Goal: Transaction & Acquisition: Book appointment/travel/reservation

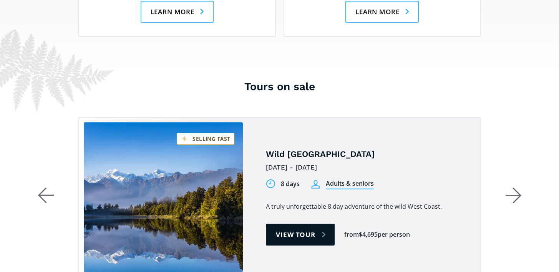
scroll to position [1411, 0]
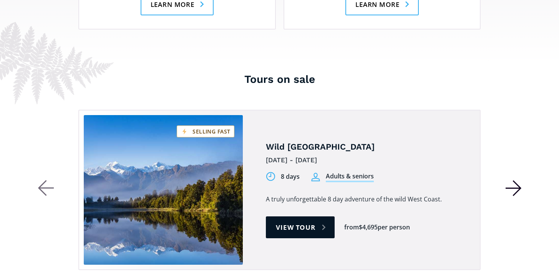
click at [514, 180] on icon "button" at bounding box center [514, 188] width 16 height 17
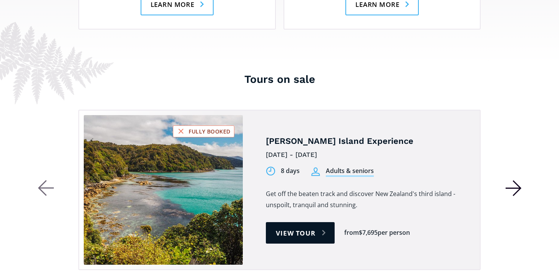
click at [514, 180] on icon "button" at bounding box center [514, 188] width 16 height 17
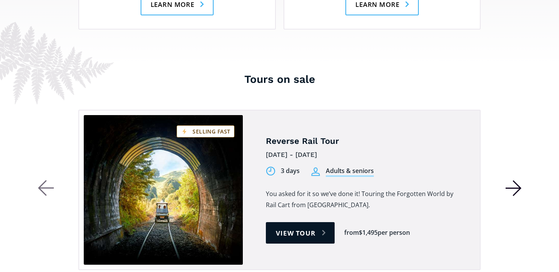
click at [514, 180] on icon "button" at bounding box center [514, 188] width 16 height 17
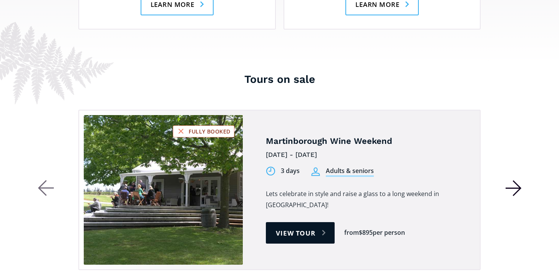
click at [514, 180] on icon "button" at bounding box center [514, 188] width 16 height 17
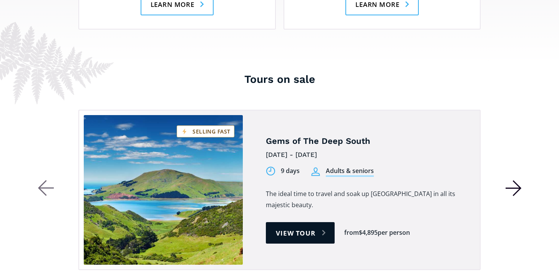
click at [514, 180] on icon "button" at bounding box center [514, 188] width 16 height 17
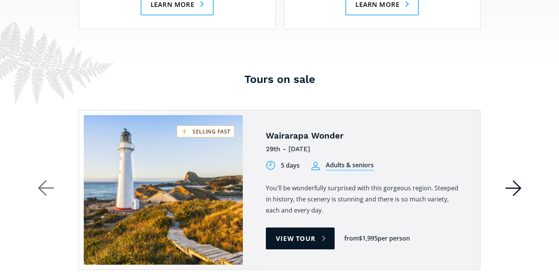
click at [514, 180] on icon "button" at bounding box center [514, 188] width 16 height 17
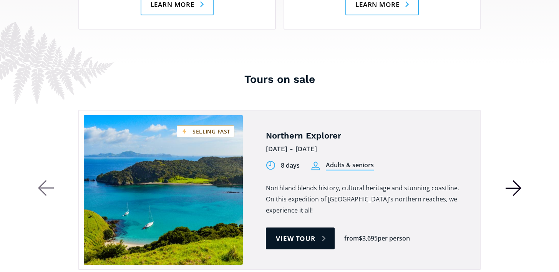
click at [514, 180] on icon "button" at bounding box center [514, 188] width 16 height 17
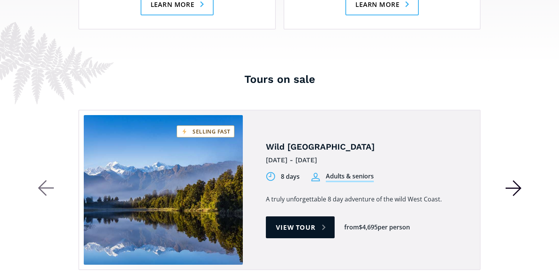
click at [514, 180] on icon "button" at bounding box center [514, 188] width 16 height 17
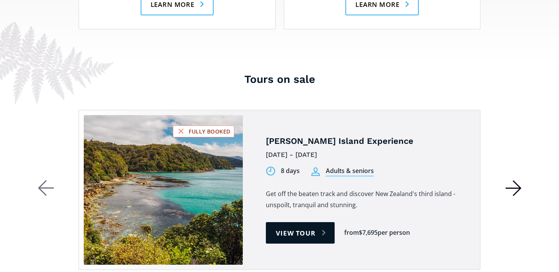
click at [514, 180] on icon "button" at bounding box center [514, 188] width 16 height 17
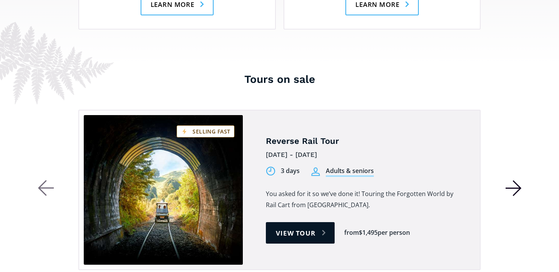
click at [514, 180] on icon "button" at bounding box center [514, 188] width 16 height 17
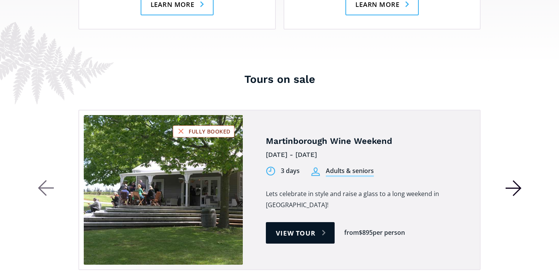
click at [514, 180] on icon "button" at bounding box center [514, 188] width 16 height 17
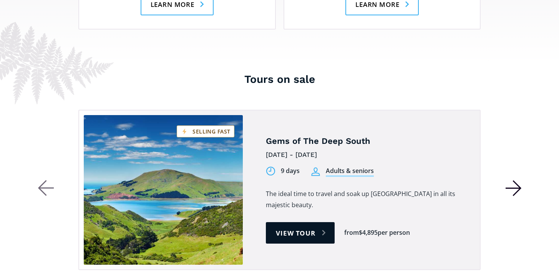
click at [514, 180] on icon "button" at bounding box center [514, 188] width 16 height 17
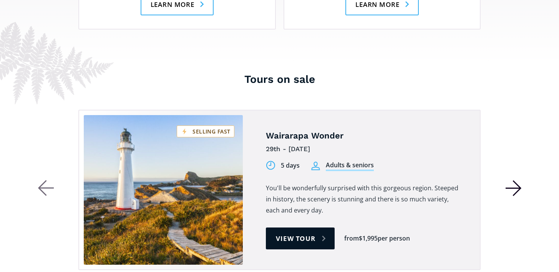
click at [514, 180] on icon "button" at bounding box center [514, 188] width 16 height 17
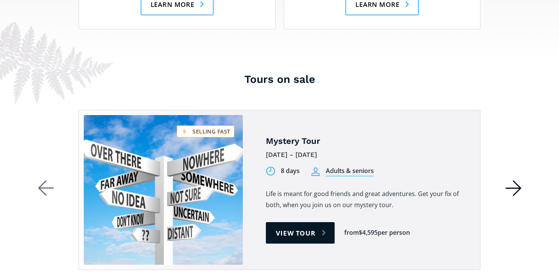
click at [514, 180] on icon "button" at bounding box center [514, 188] width 16 height 17
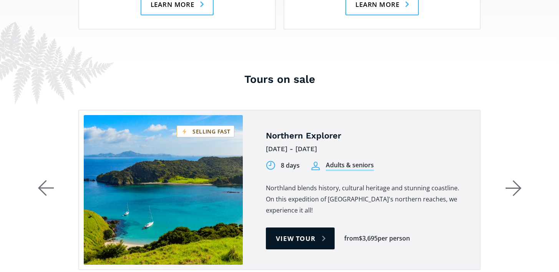
click at [37, 144] on div "Tours on sale Gems of The Deep South [DATE] - [DATE] 9 days Adults & seniors 9 …" at bounding box center [279, 184] width 559 height 241
click at [41, 181] on icon "button" at bounding box center [43, 188] width 8 height 15
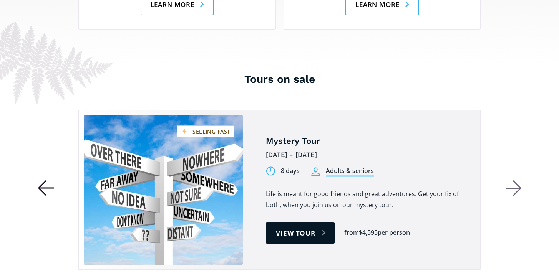
click at [41, 181] on icon "button" at bounding box center [43, 188] width 8 height 15
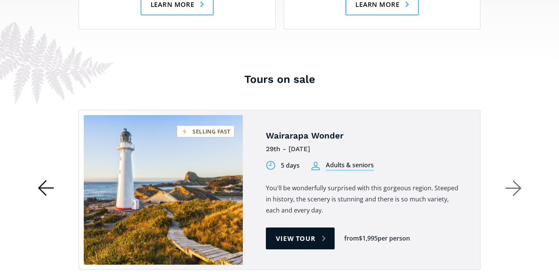
click at [41, 181] on icon "button" at bounding box center [43, 188] width 8 height 15
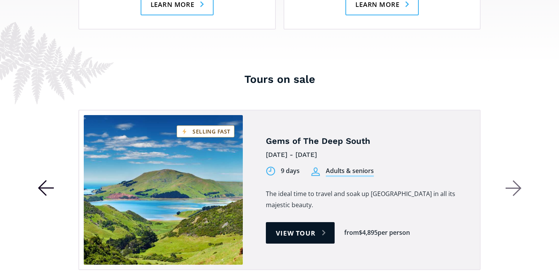
click at [41, 181] on icon "button" at bounding box center [43, 188] width 8 height 15
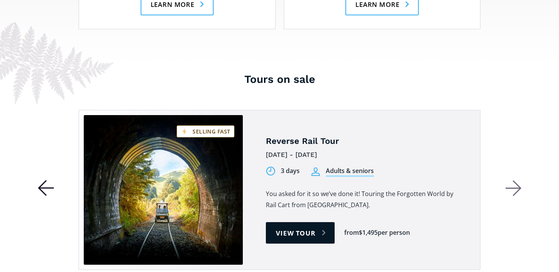
click at [41, 181] on icon "button" at bounding box center [43, 188] width 8 height 15
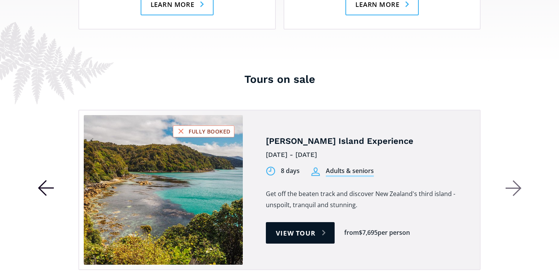
click at [41, 181] on icon "button" at bounding box center [43, 188] width 8 height 15
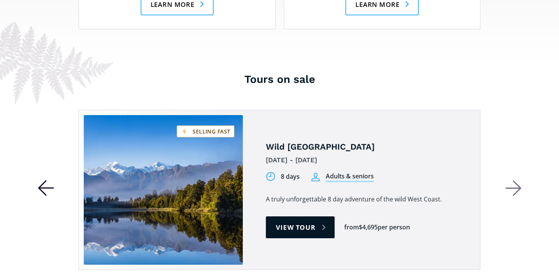
click at [41, 181] on icon "button" at bounding box center [43, 188] width 8 height 15
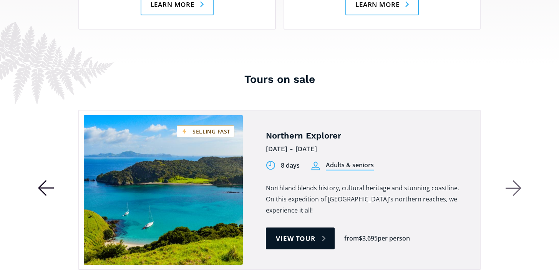
click at [41, 181] on icon "button" at bounding box center [43, 188] width 8 height 15
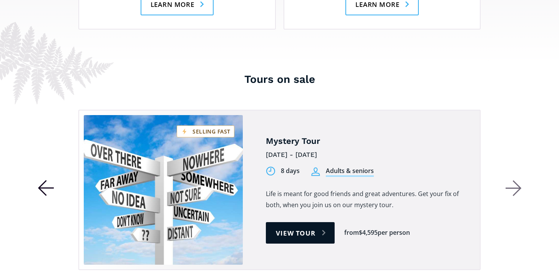
click at [41, 181] on icon "button" at bounding box center [43, 188] width 8 height 15
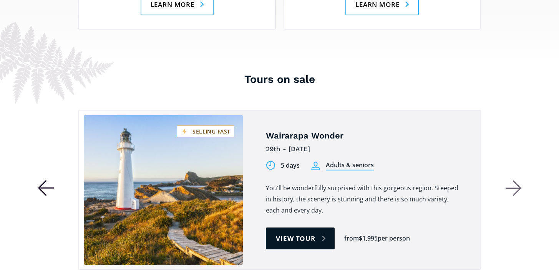
click at [41, 181] on icon "button" at bounding box center [43, 188] width 8 height 15
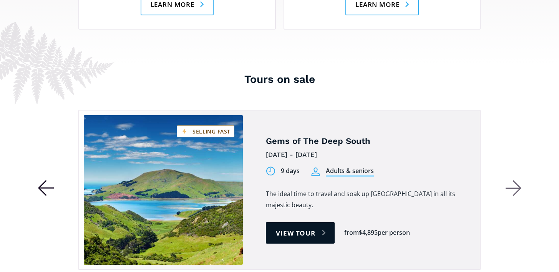
click at [41, 181] on icon "button" at bounding box center [43, 188] width 8 height 15
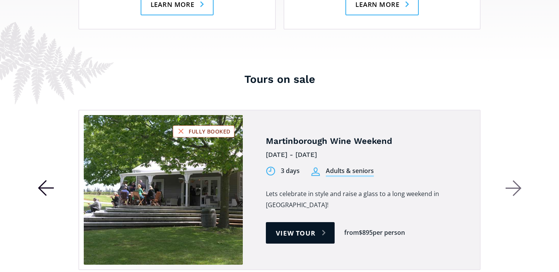
click at [41, 181] on icon "button" at bounding box center [43, 188] width 8 height 15
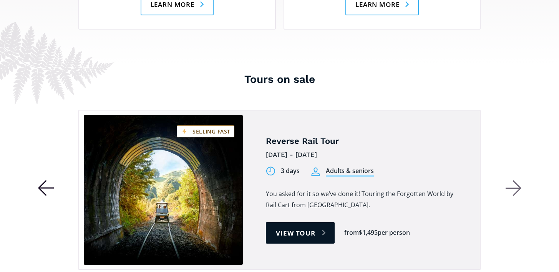
click at [41, 181] on icon "button" at bounding box center [43, 188] width 8 height 15
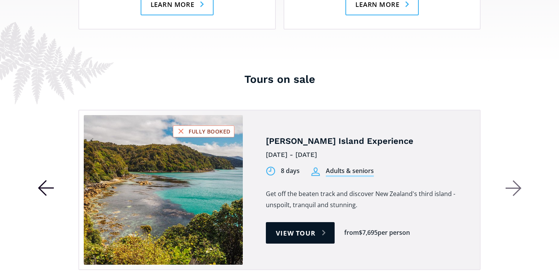
click at [45, 180] on icon "button" at bounding box center [46, 188] width 16 height 16
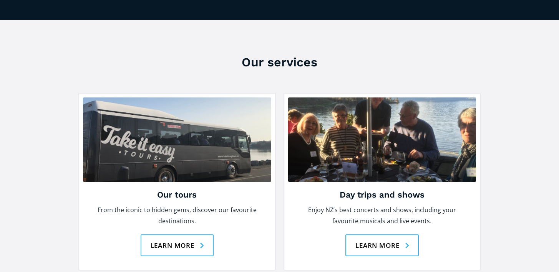
scroll to position [975, 0]
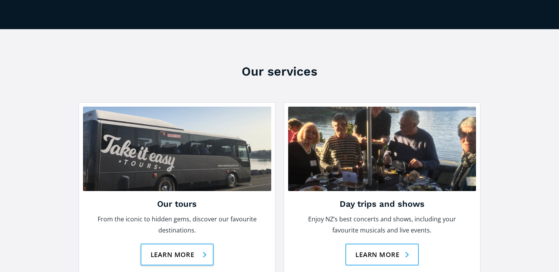
click at [183, 244] on link "Learn more" at bounding box center [177, 255] width 73 height 22
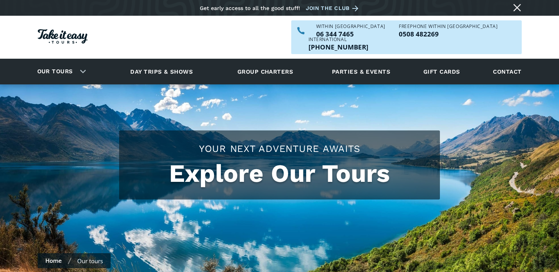
checkbox input "true"
click at [168, 61] on link "Day trips & shows" at bounding box center [162, 71] width 82 height 21
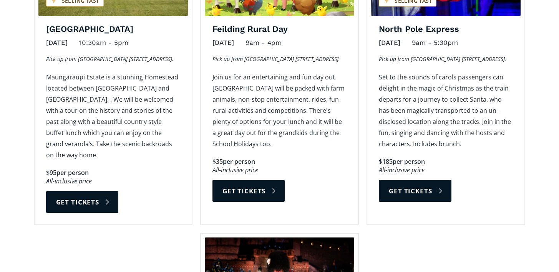
scroll to position [998, 0]
